Goal: Information Seeking & Learning: Understand process/instructions

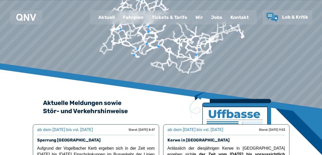
scroll to position [34, 0]
click at [131, 17] on div "Fahrplan" at bounding box center [133, 17] width 29 height 13
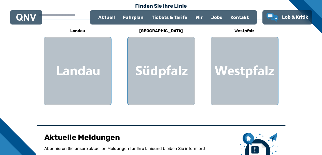
scroll to position [148, 0]
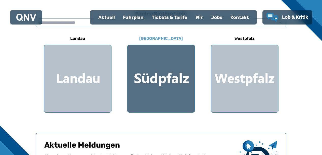
click at [151, 68] on div at bounding box center [161, 78] width 67 height 67
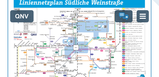
scroll to position [191, 0]
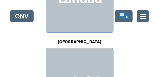
scroll to position [50, 0]
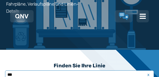
type input "***"
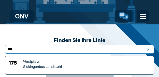
scroll to position [93, 0]
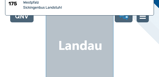
click at [29, 3] on div "Westpfalz" at bounding box center [87, 2] width 128 height 5
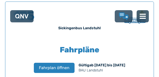
scroll to position [323, 0]
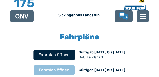
click at [46, 53] on span "Fahrplan öffnen" at bounding box center [54, 55] width 31 height 6
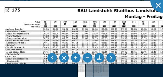
click at [110, 57] on li at bounding box center [111, 58] width 10 height 10
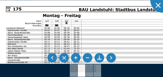
click at [52, 57] on li at bounding box center [52, 58] width 10 height 10
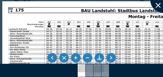
click at [157, 4] on div at bounding box center [162, -1] width 25 height 25
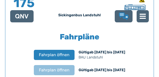
scroll to position [331, 0]
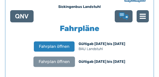
click at [45, 62] on span "Fahrplan öffnen" at bounding box center [54, 62] width 31 height 6
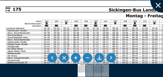
click at [156, 7] on div at bounding box center [162, -1] width 25 height 25
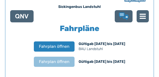
scroll to position [122, 0]
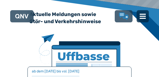
scroll to position [19, 0]
